Goal: Task Accomplishment & Management: Use online tool/utility

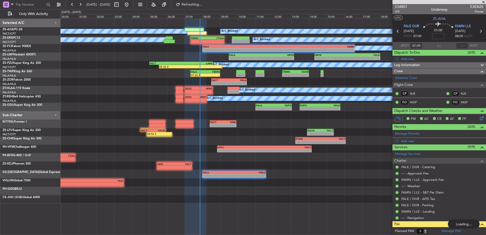
click at [484, 2] on div at bounding box center [440, 2] width 94 height 4
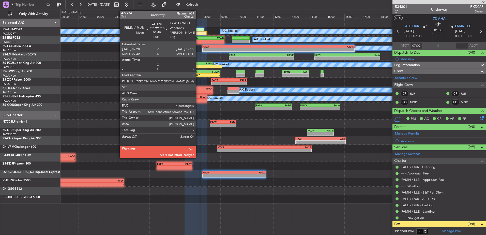
click at [198, 41] on div "-" at bounding box center [199, 41] width 17 height 3
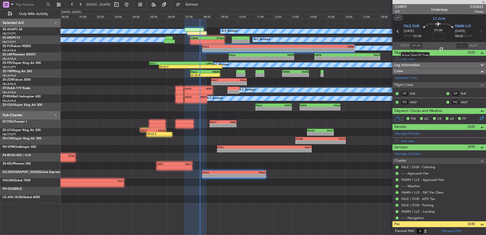
type input "-00:10"
type input "4"
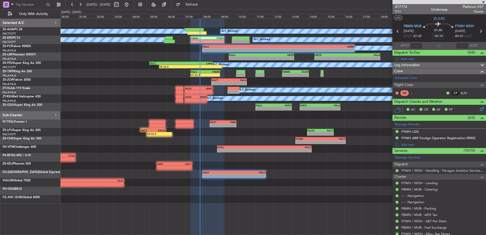
click at [419, 42] on section "ATOT ALDT" at bounding box center [440, 46] width 94 height 8
click at [416, 45] on input "text" at bounding box center [416, 46] width 12 height 6
type input "07:22"
click at [486, 3] on span at bounding box center [483, 2] width 5 height 5
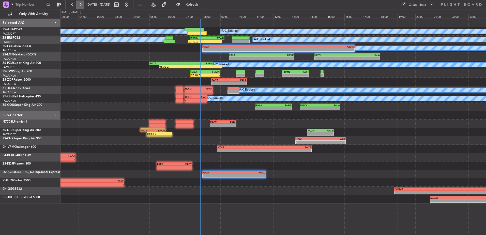
click at [78, 4] on button at bounding box center [80, 5] width 8 height 8
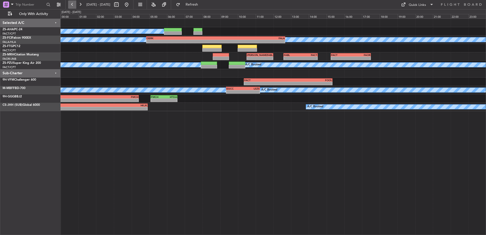
click at [73, 5] on button at bounding box center [72, 5] width 8 height 8
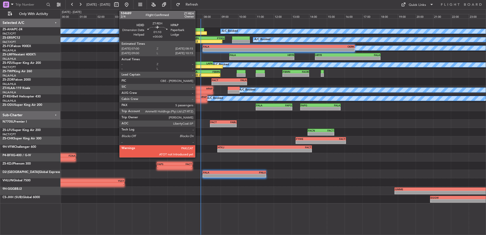
click at [198, 99] on div "-" at bounding box center [201, 100] width 11 height 3
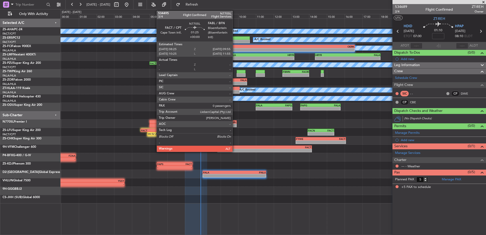
click at [486, 1] on span at bounding box center [483, 2] width 5 height 5
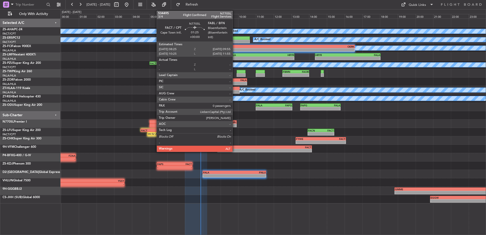
type input "0"
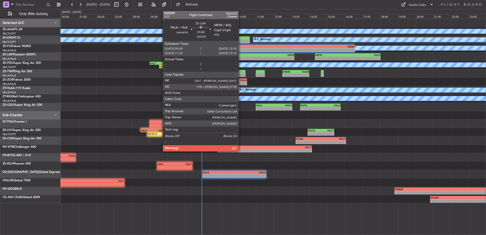
click at [241, 57] on div "-" at bounding box center [246, 58] width 32 height 3
